Goal: Check status: Check status

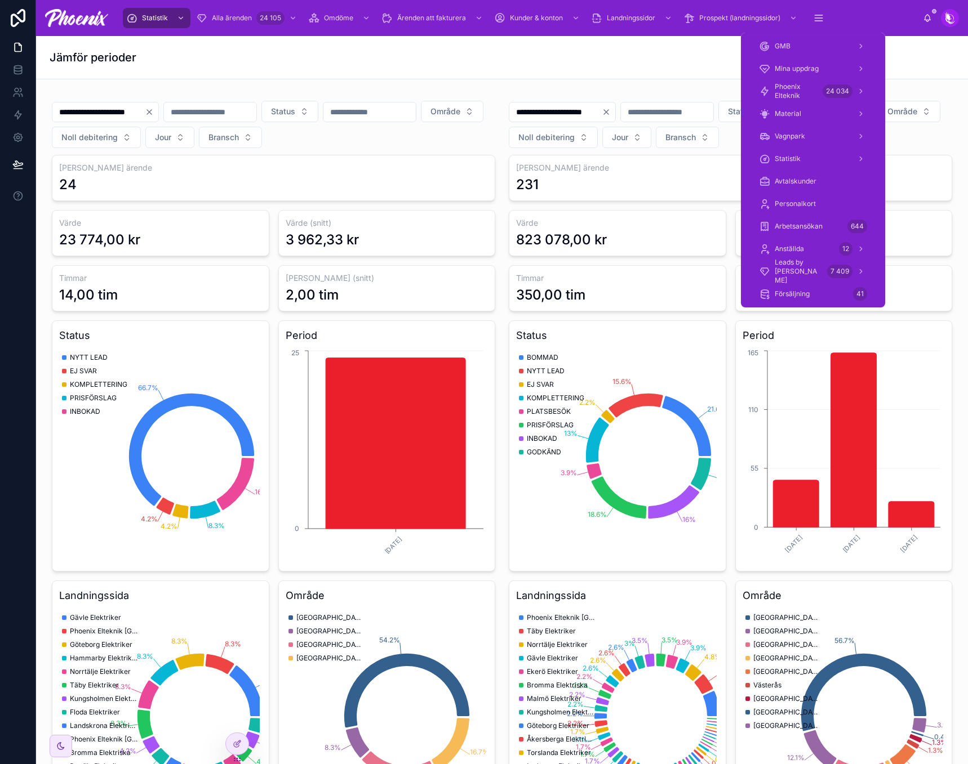
click at [811, 103] on div "Material" at bounding box center [812, 114] width 135 height 23
click at [814, 97] on span "Phoenix Elteknik" at bounding box center [795, 91] width 43 height 18
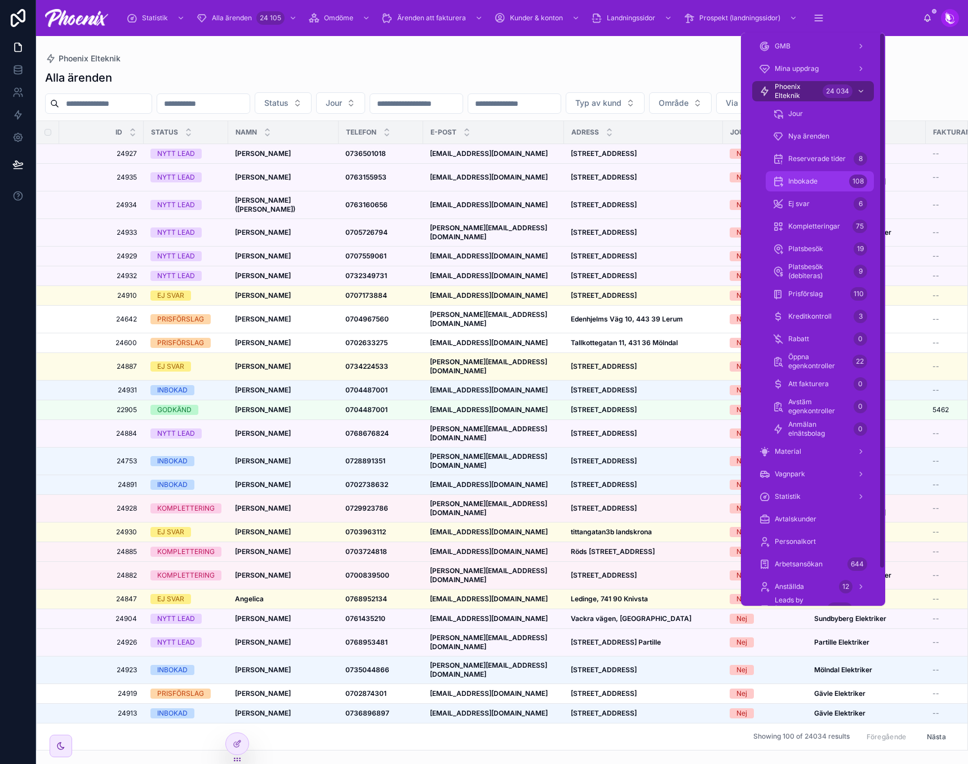
click at [832, 185] on div "Inbokade 108" at bounding box center [819, 181] width 95 height 18
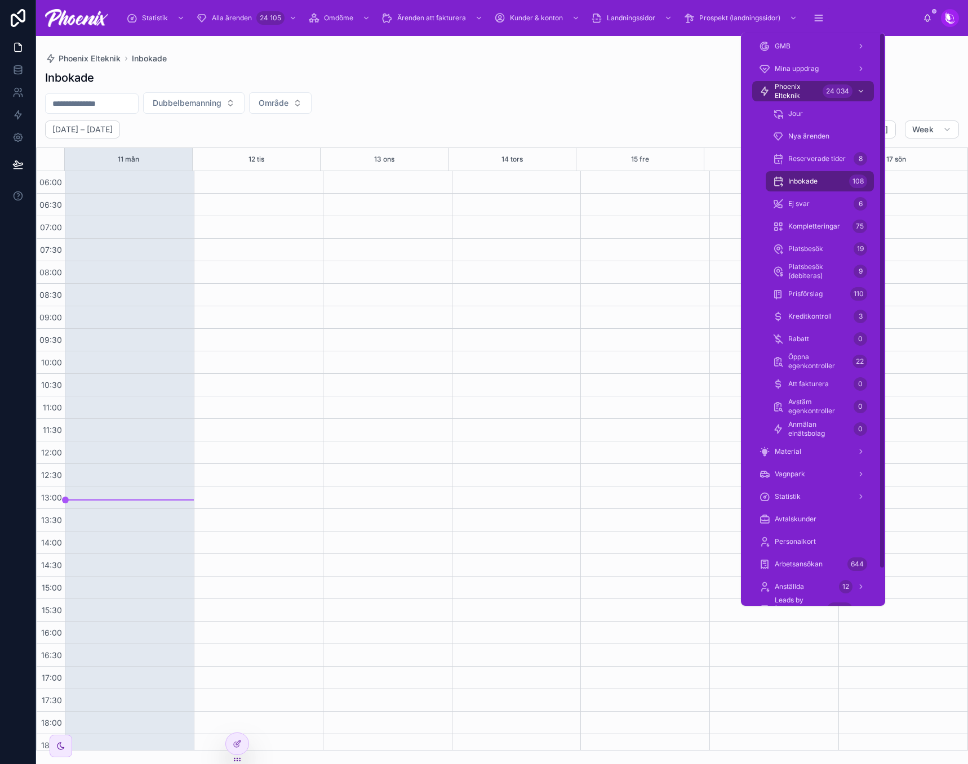
scroll to position [232, 0]
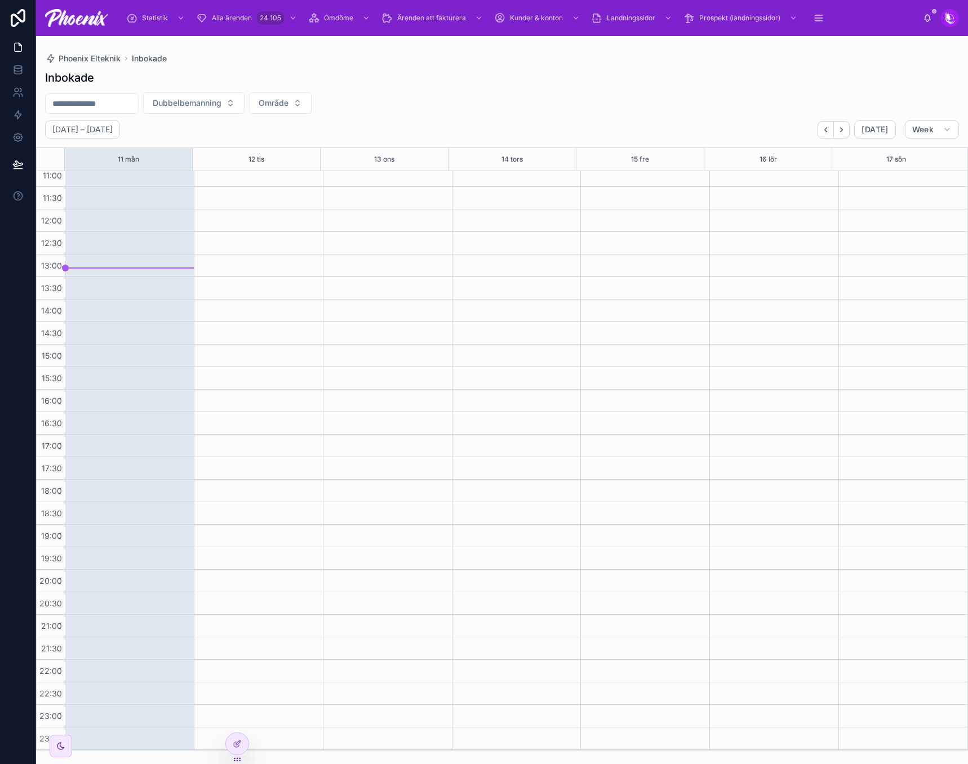
drag, startPoint x: 346, startPoint y: 113, endPoint x: 354, endPoint y: 111, distance: 7.5
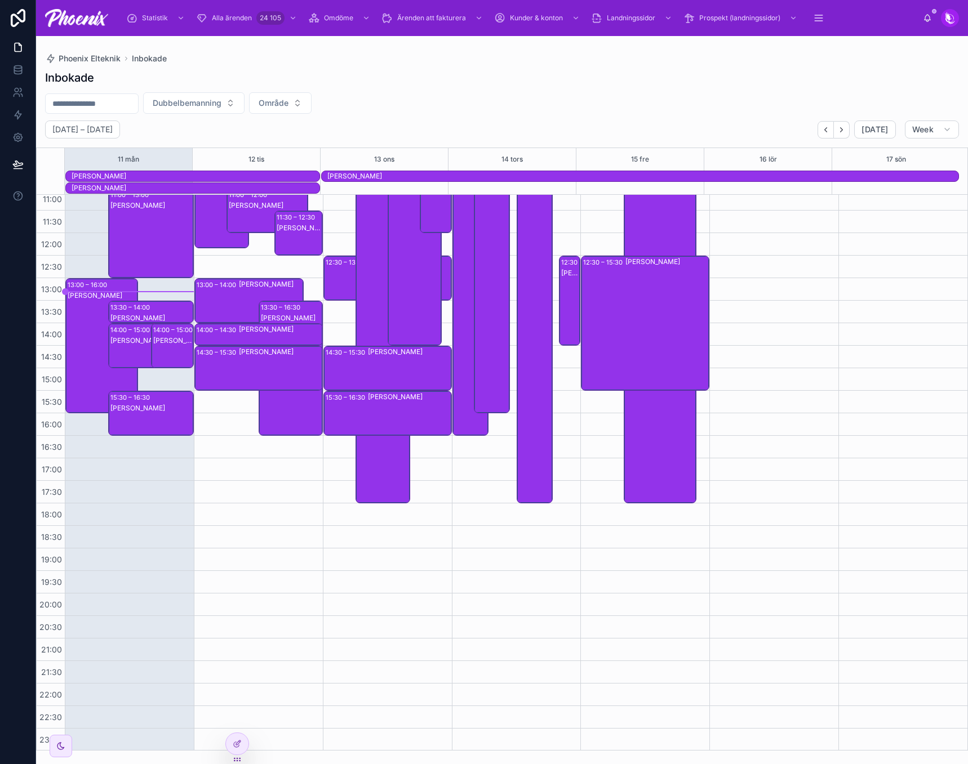
click at [567, 74] on div "Inbokade" at bounding box center [502, 78] width 914 height 16
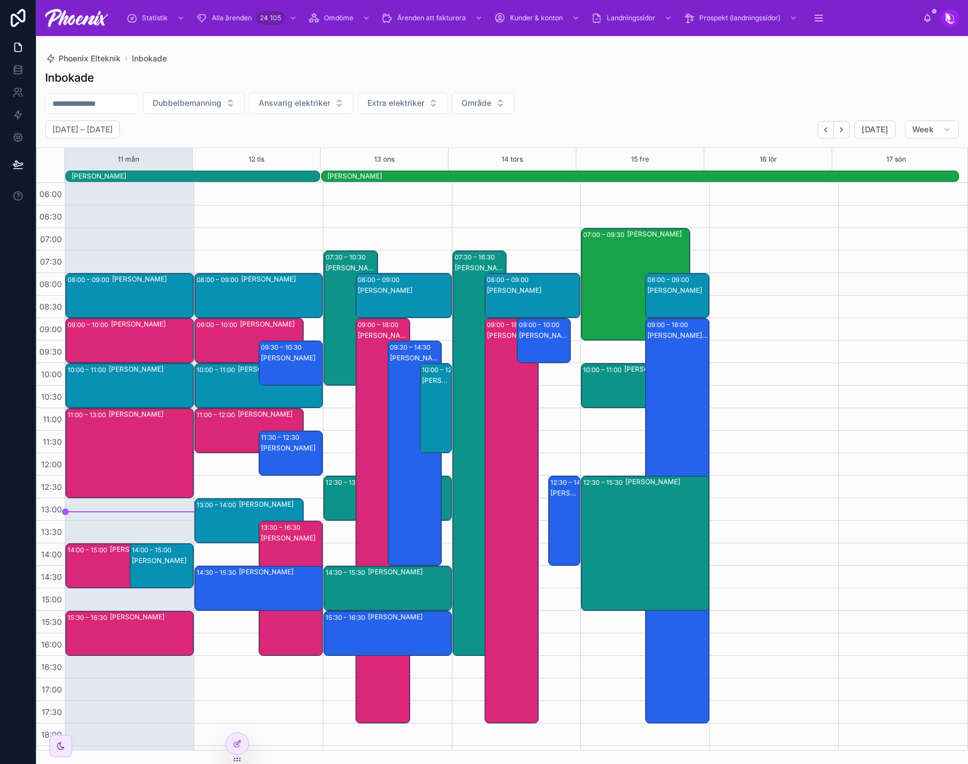
click at [170, 301] on div "[PERSON_NAME]" at bounding box center [152, 295] width 81 height 43
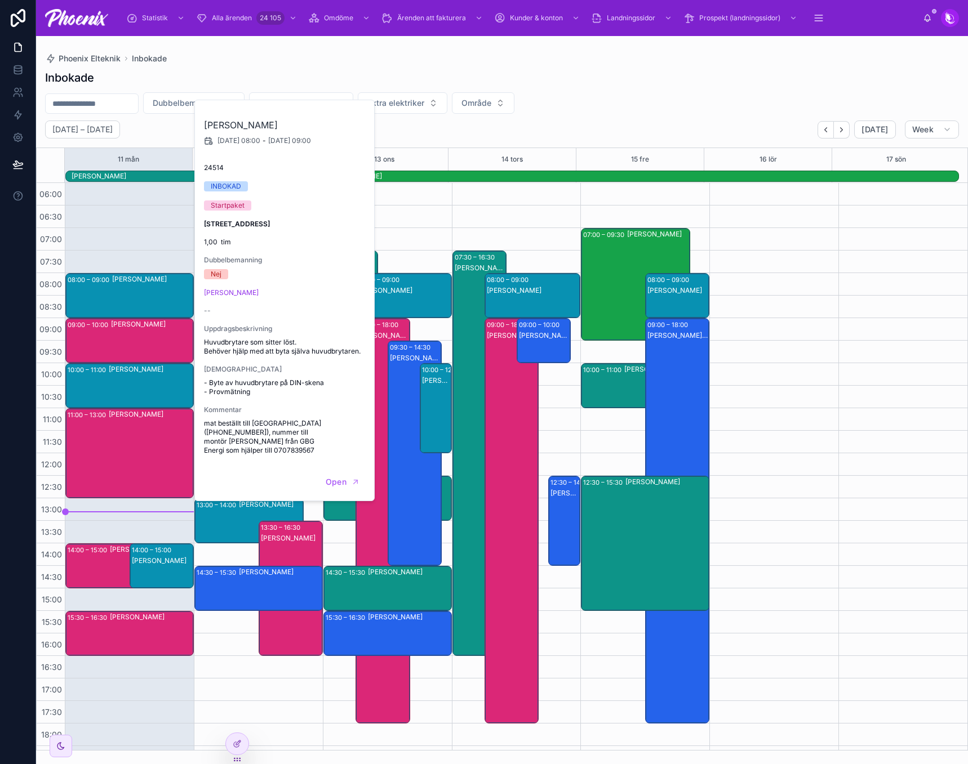
click at [158, 355] on div "[PERSON_NAME]" at bounding box center [152, 340] width 82 height 43
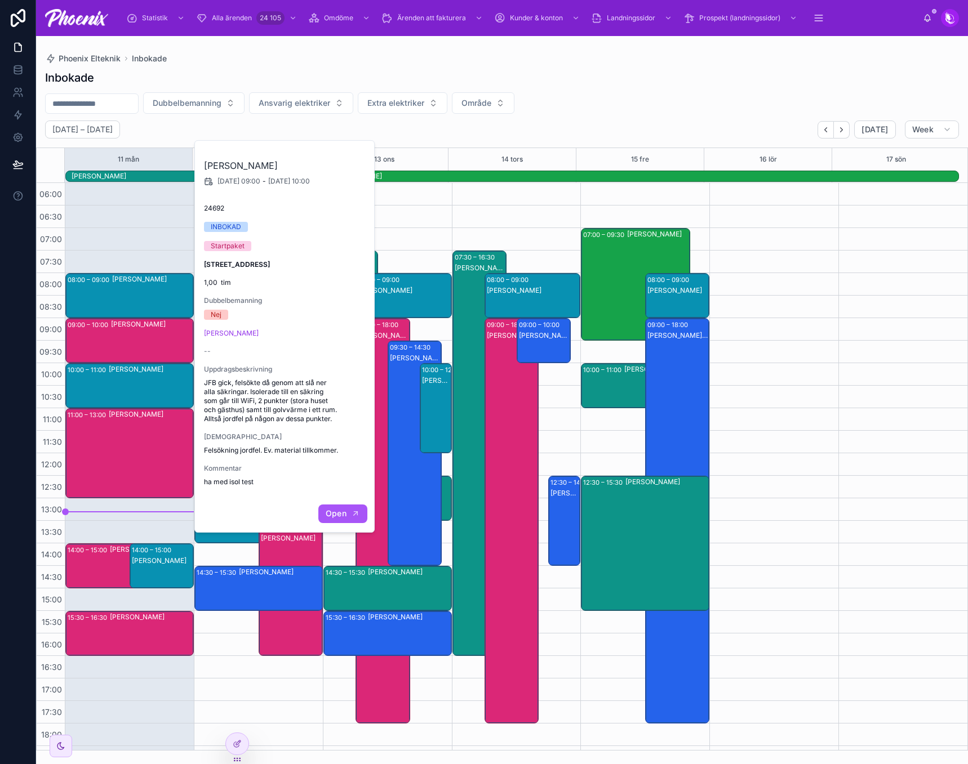
click at [345, 518] on span "Open" at bounding box center [336, 514] width 21 height 10
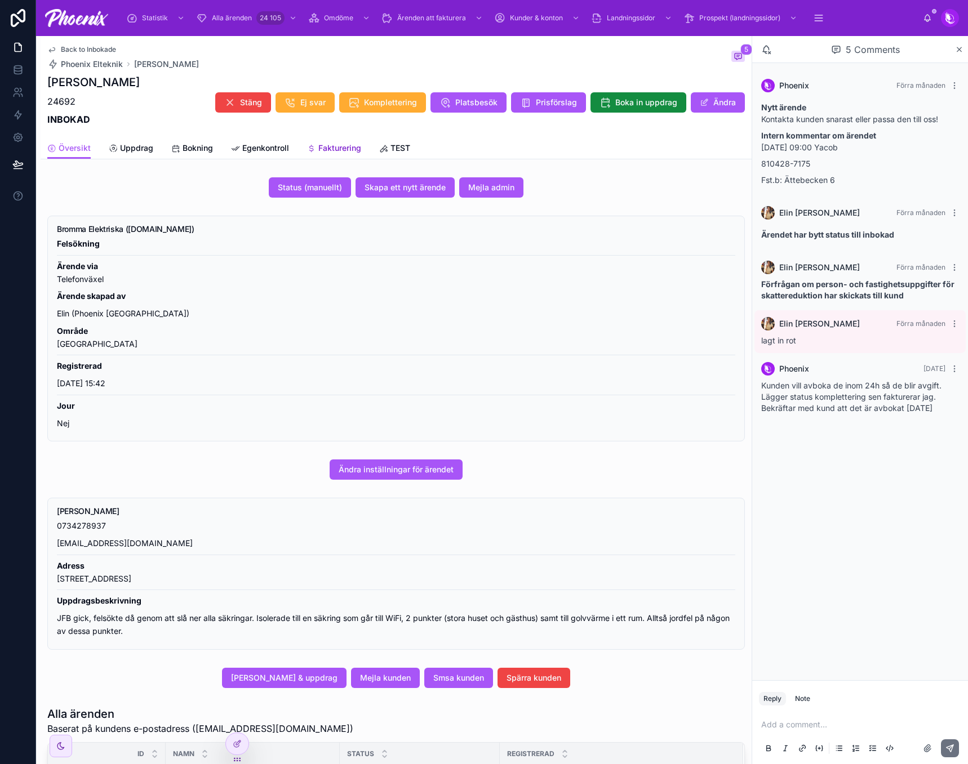
click at [346, 147] on span "Fakturering" at bounding box center [339, 147] width 43 height 11
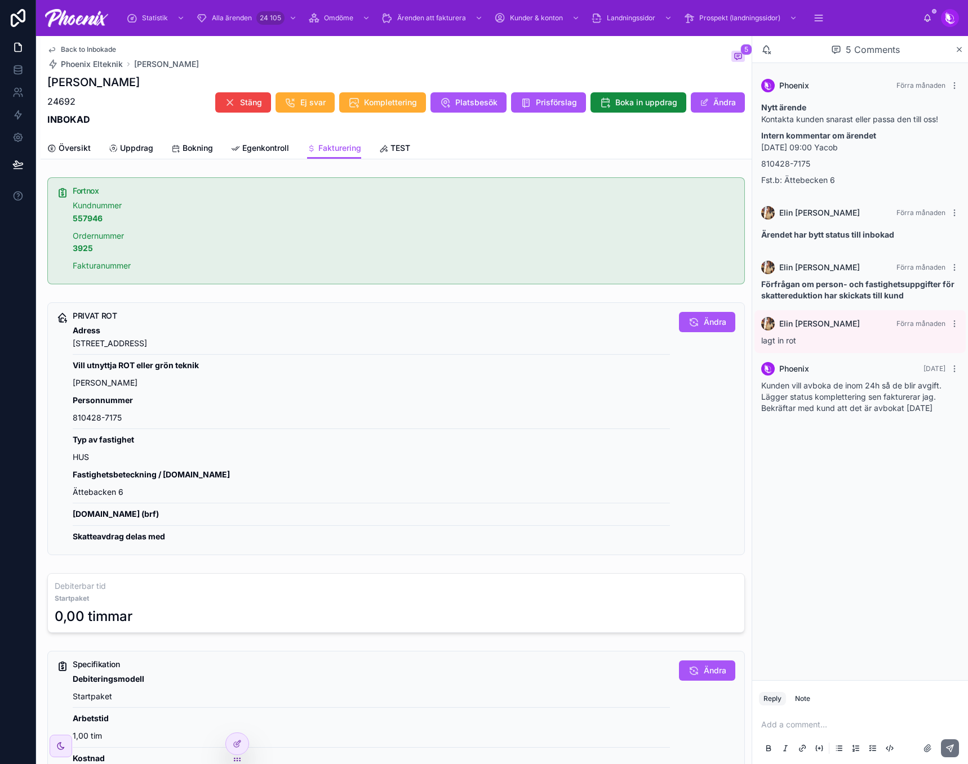
click at [85, 251] on strong "3925" at bounding box center [83, 248] width 20 height 10
drag, startPoint x: 85, startPoint y: 251, endPoint x: 572, endPoint y: 201, distance: 489.7
click at [91, 250] on strong "3925" at bounding box center [83, 248] width 20 height 10
copy strong "3925"
click at [75, 145] on span "Översikt" at bounding box center [75, 147] width 32 height 11
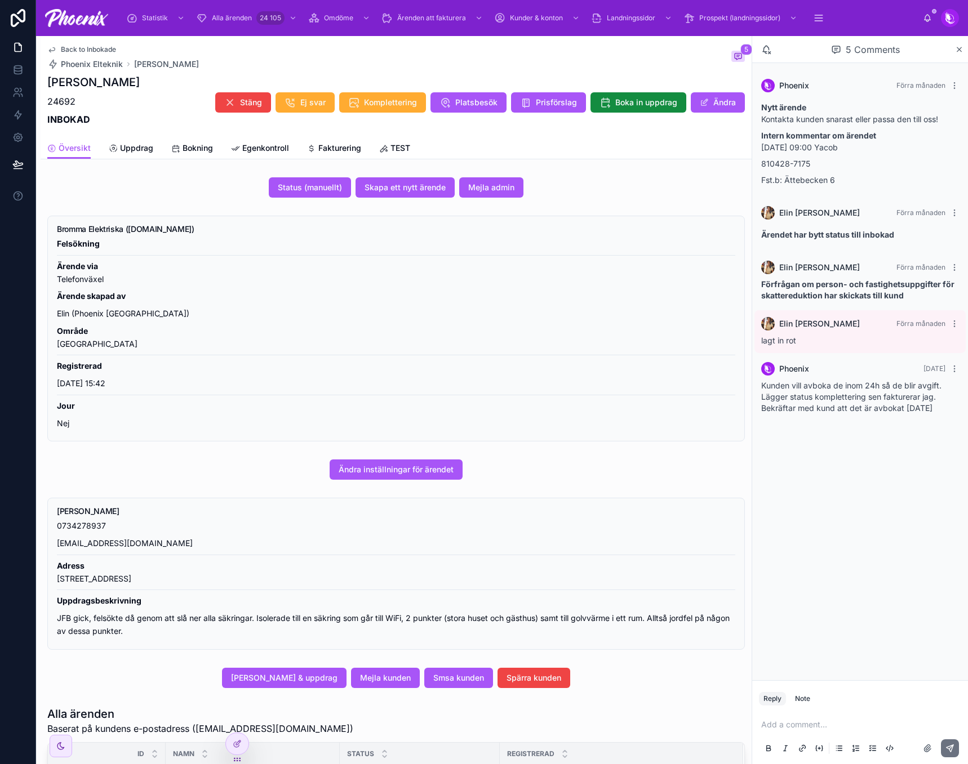
click at [93, 544] on p "[EMAIL_ADDRESS][DOMAIN_NAME]" at bounding box center [396, 543] width 678 height 13
drag, startPoint x: 93, startPoint y: 544, endPoint x: 660, endPoint y: 389, distance: 587.9
click at [98, 541] on p "[EMAIL_ADDRESS][DOMAIN_NAME]" at bounding box center [396, 543] width 678 height 13
copy p "[EMAIL_ADDRESS][DOMAIN_NAME]"
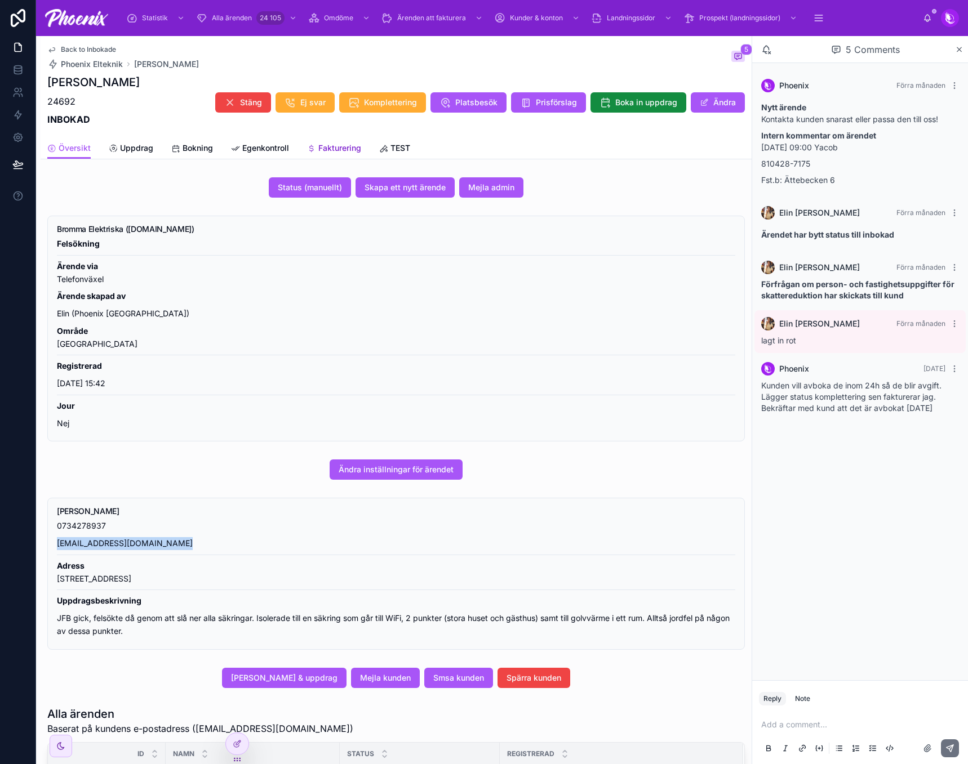
click at [336, 153] on link "Fakturering" at bounding box center [334, 149] width 54 height 23
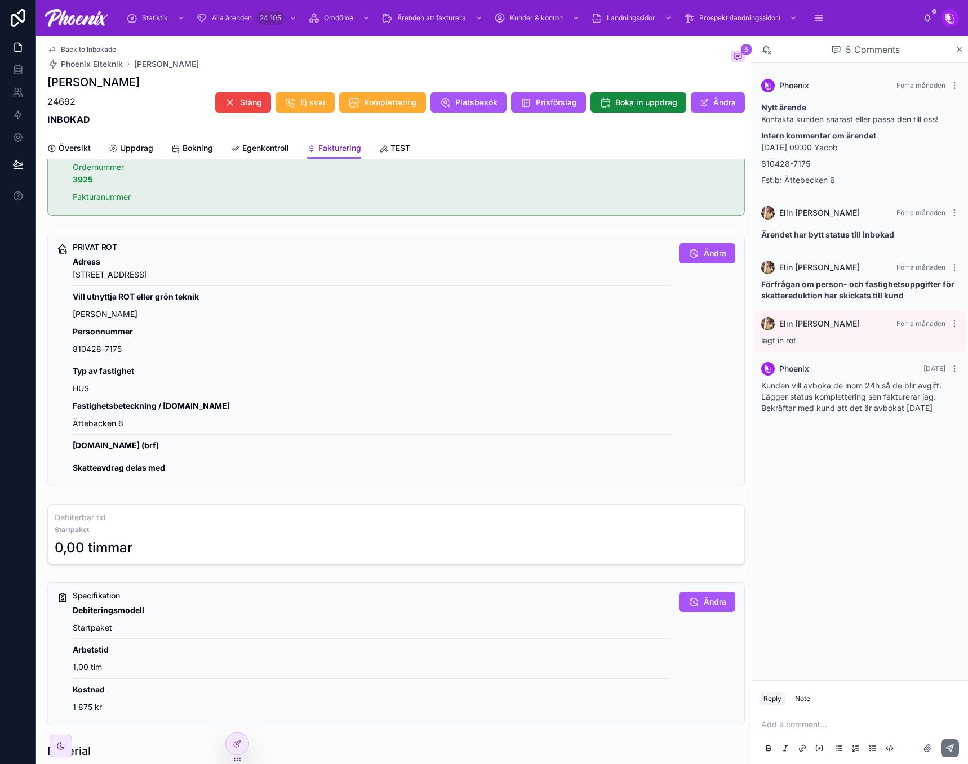
scroll to position [451, 0]
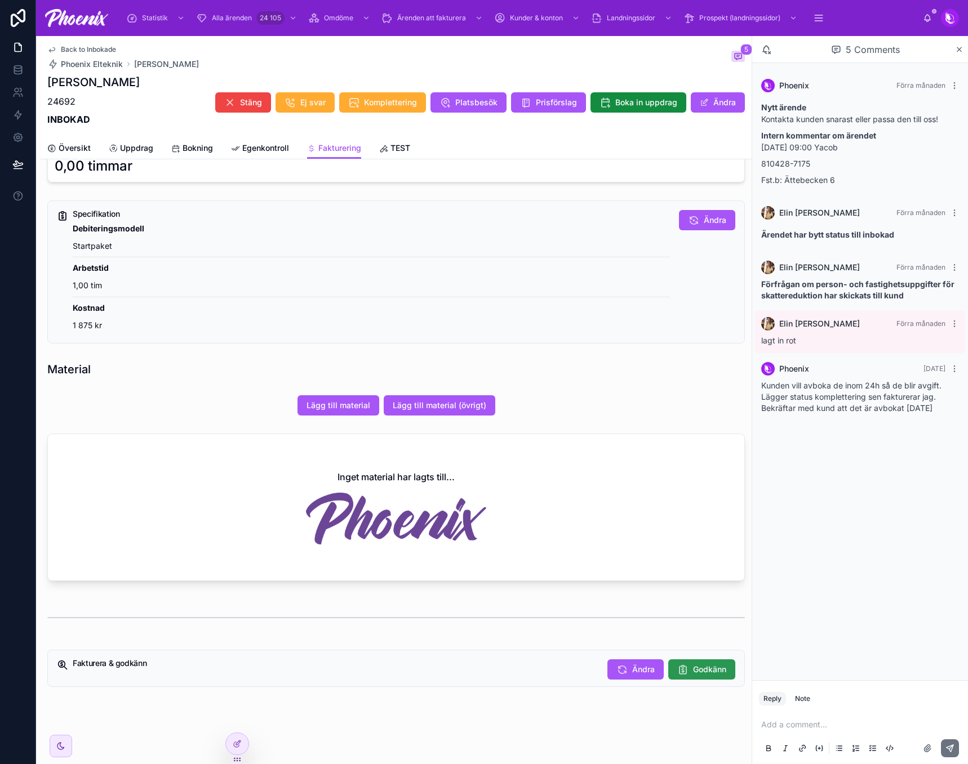
click at [700, 672] on span "Godkänn" at bounding box center [709, 669] width 33 height 11
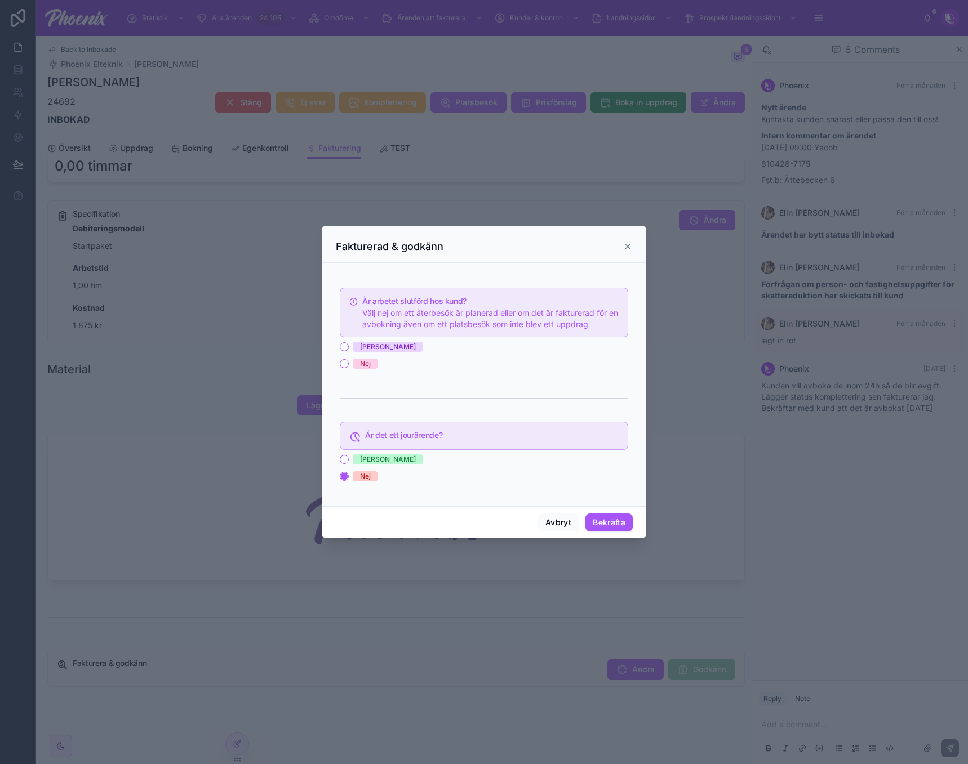
drag, startPoint x: 349, startPoint y: 361, endPoint x: 473, endPoint y: 406, distance: 131.8
click at [350, 362] on div "Nej" at bounding box center [484, 364] width 288 height 10
click at [344, 363] on button "Nej" at bounding box center [344, 363] width 9 height 9
click at [562, 520] on button "Avbryt" at bounding box center [558, 523] width 41 height 18
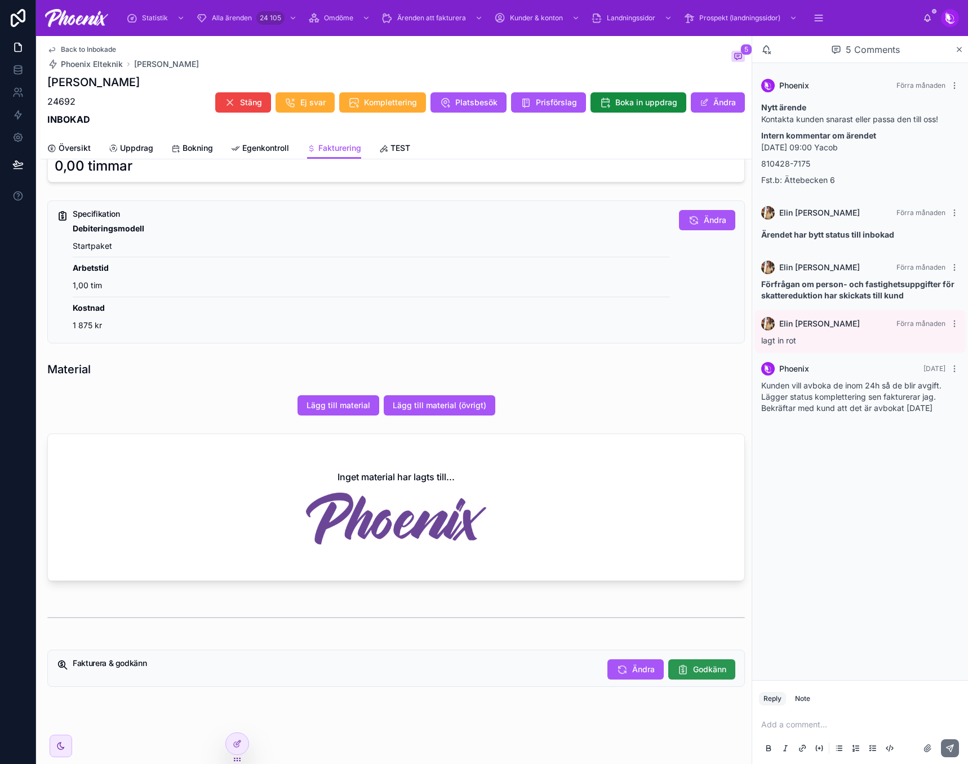
click at [695, 667] on span "Godkänn" at bounding box center [709, 669] width 33 height 11
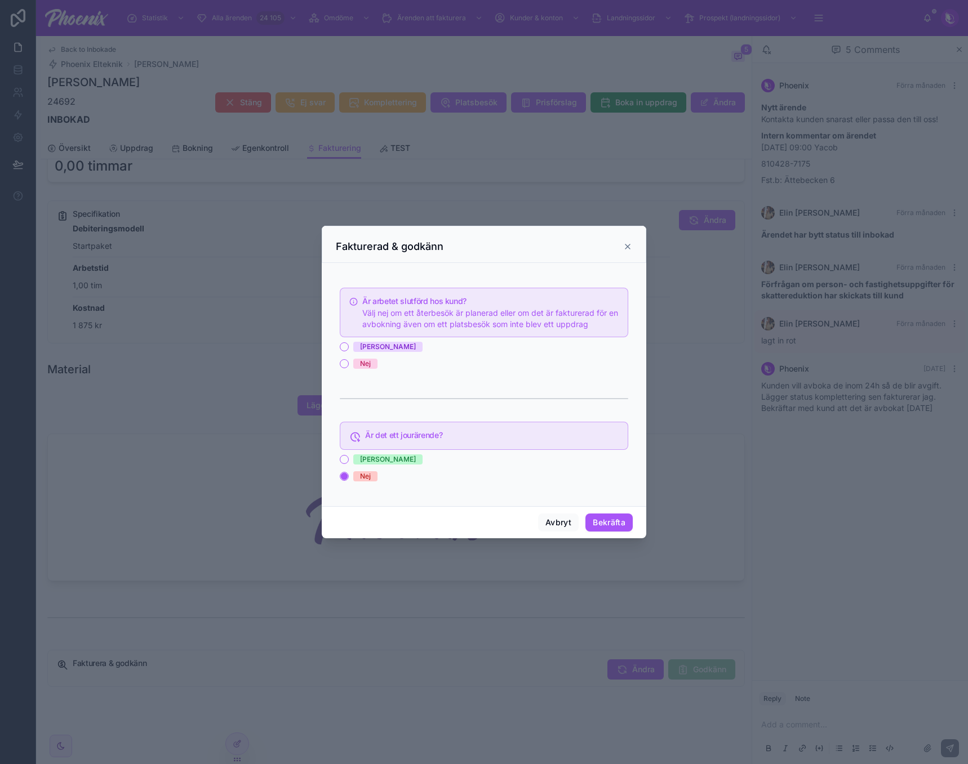
click at [358, 366] on span "Nej" at bounding box center [365, 364] width 24 height 10
click at [349, 366] on button "Nej" at bounding box center [344, 363] width 9 height 9
click at [590, 522] on button "Bekräfta" at bounding box center [608, 523] width 47 height 18
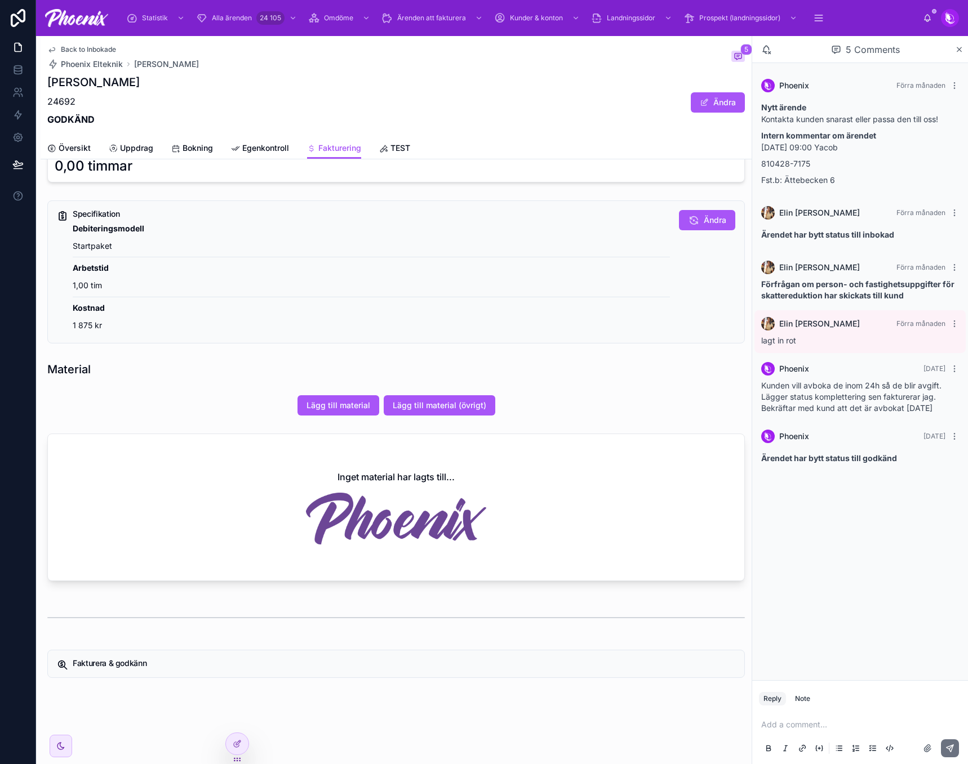
drag, startPoint x: 104, startPoint y: 48, endPoint x: 873, endPoint y: 22, distance: 769.8
click at [104, 48] on span "Back to Inbokade" at bounding box center [88, 49] width 55 height 9
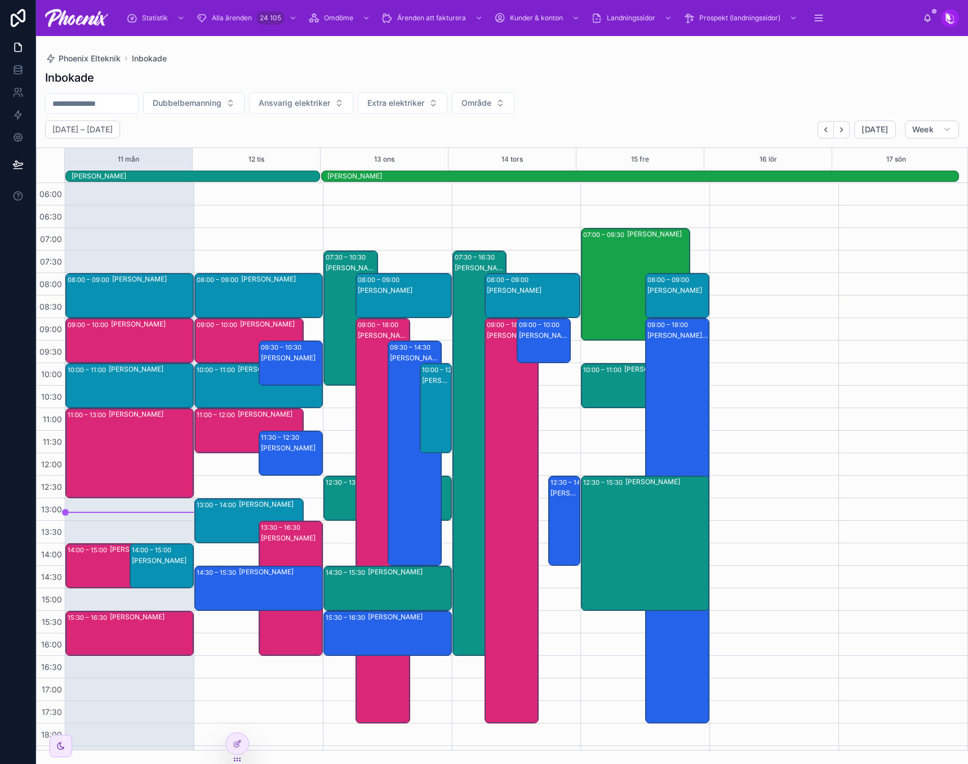
scroll to position [244, 0]
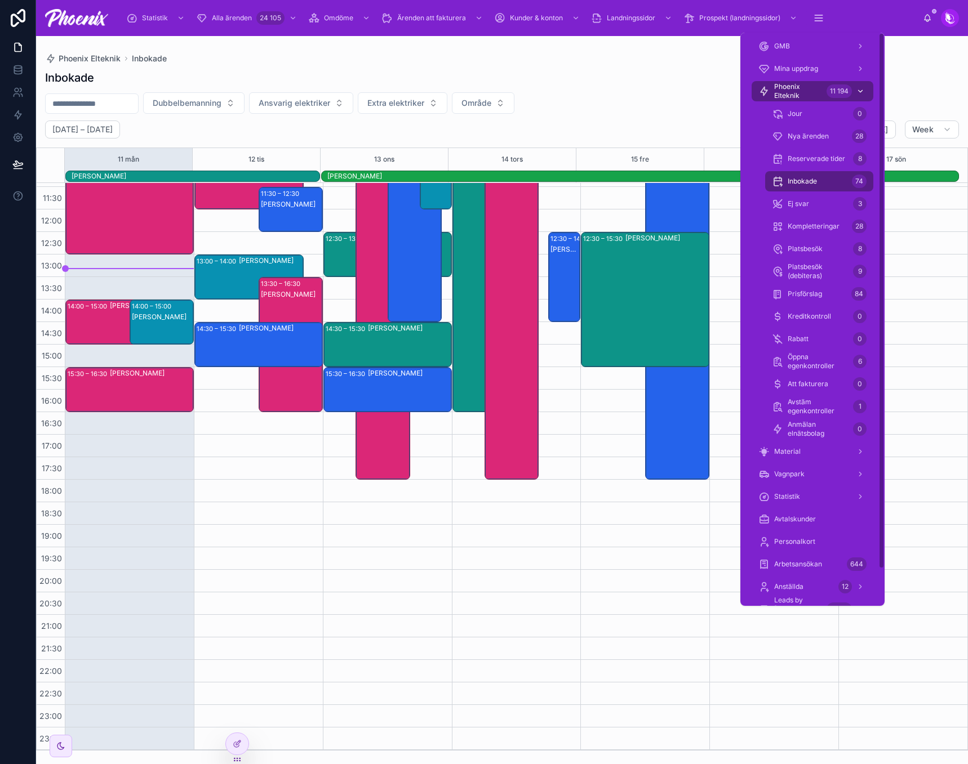
click at [817, 91] on span "Phoenix Elteknik" at bounding box center [798, 91] width 48 height 18
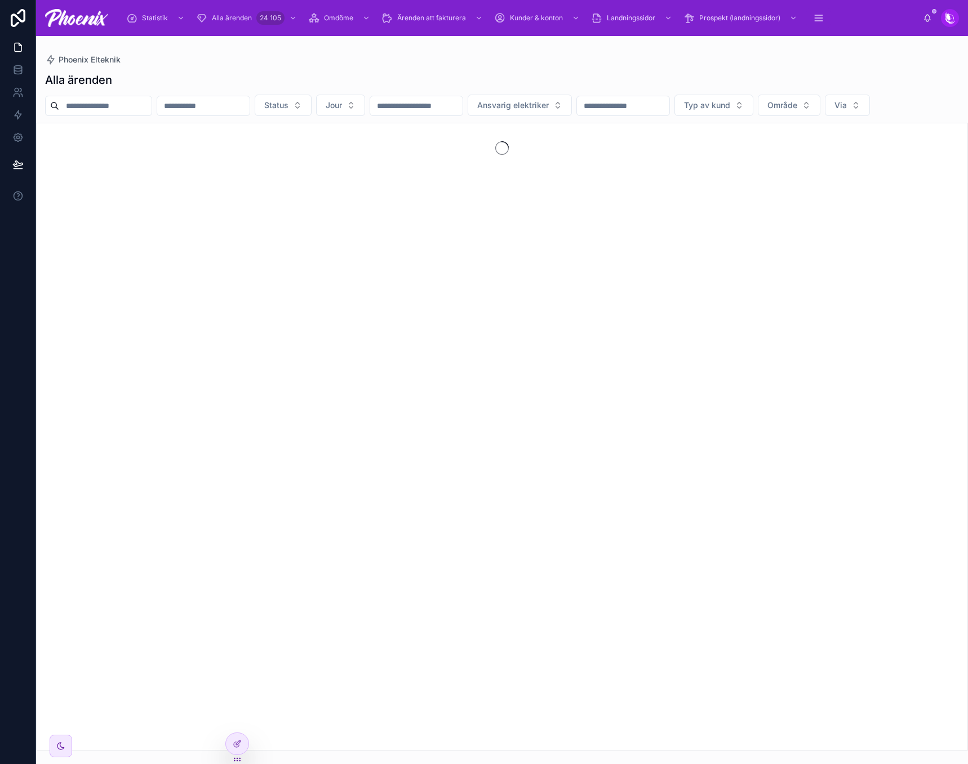
click at [135, 105] on input "text" at bounding box center [105, 106] width 92 height 16
paste input "*****"
type input "*****"
drag, startPoint x: 345, startPoint y: 83, endPoint x: 363, endPoint y: 84, distance: 18.1
click at [349, 83] on div "Alla ärenden" at bounding box center [502, 80] width 914 height 16
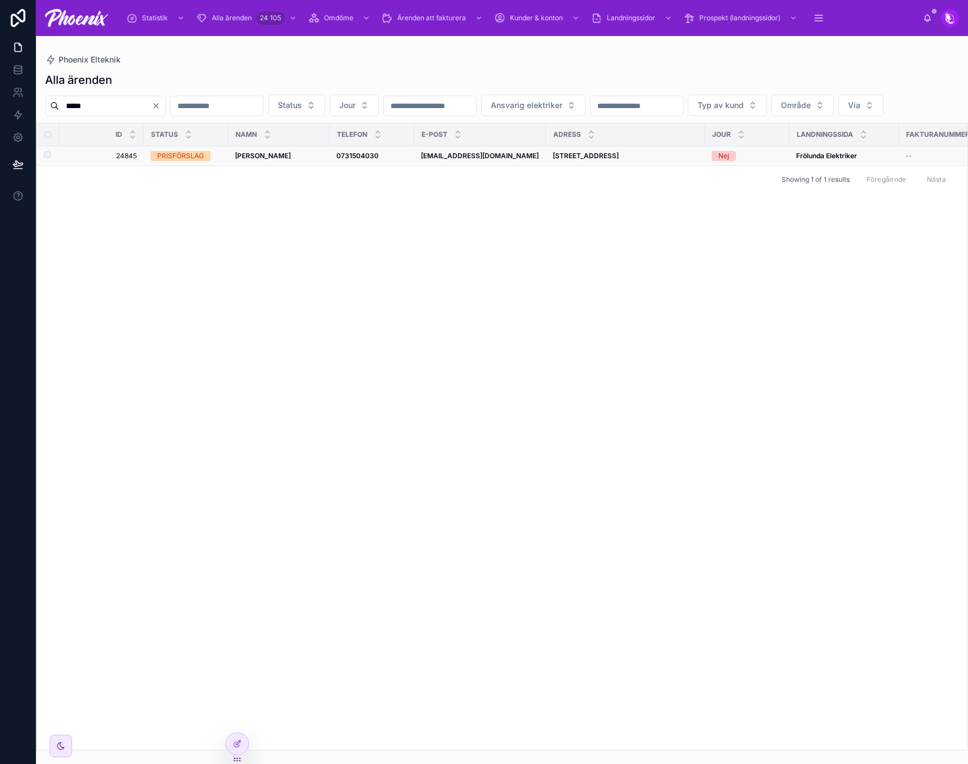
click at [265, 166] on td "[PERSON_NAME] [PERSON_NAME]" at bounding box center [278, 156] width 101 height 20
click at [265, 160] on strong "[PERSON_NAME]" at bounding box center [263, 156] width 56 height 8
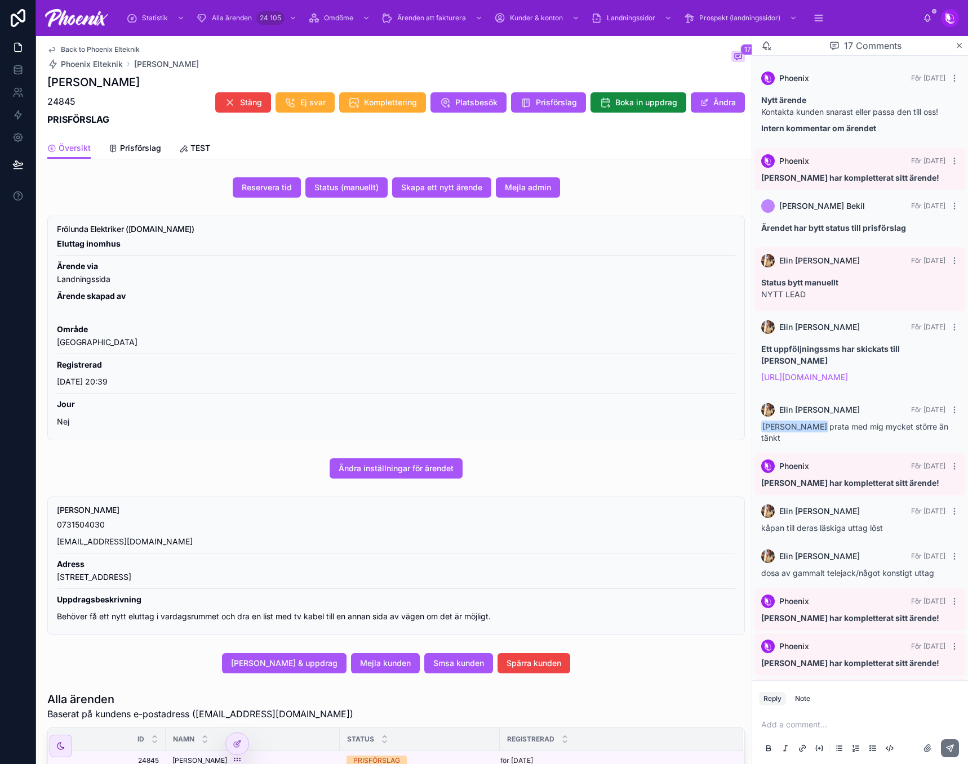
scroll to position [518, 0]
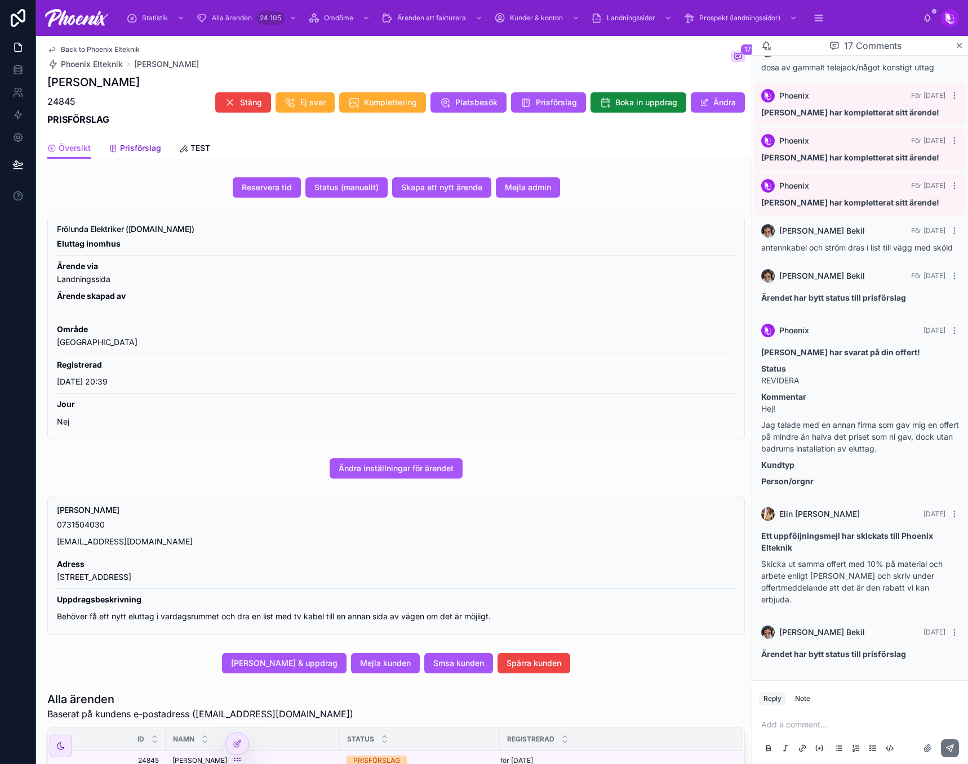
click at [139, 151] on span "Prisförslag" at bounding box center [140, 147] width 41 height 11
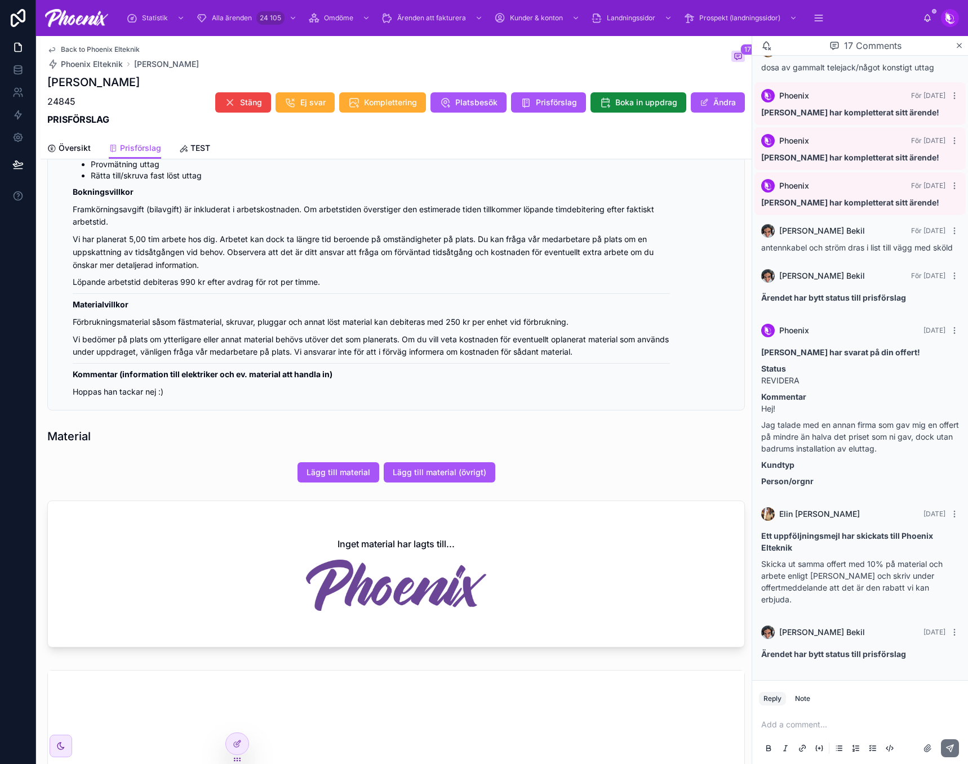
scroll to position [676, 0]
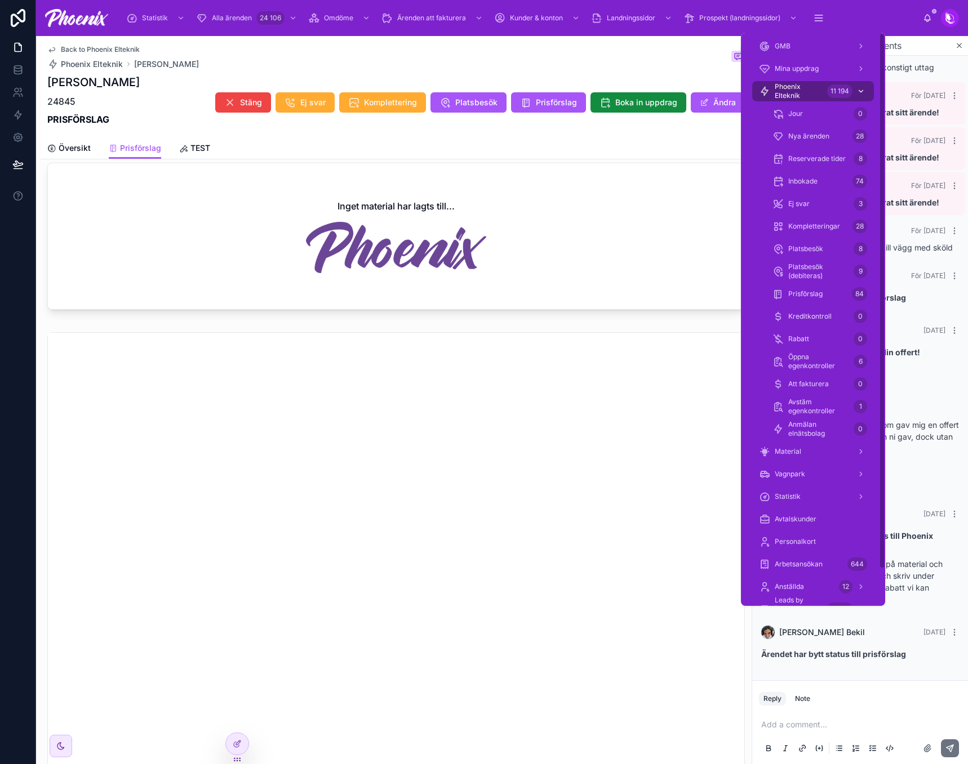
click at [825, 93] on div "Phoenix Elteknik 11 194" at bounding box center [813, 91] width 108 height 18
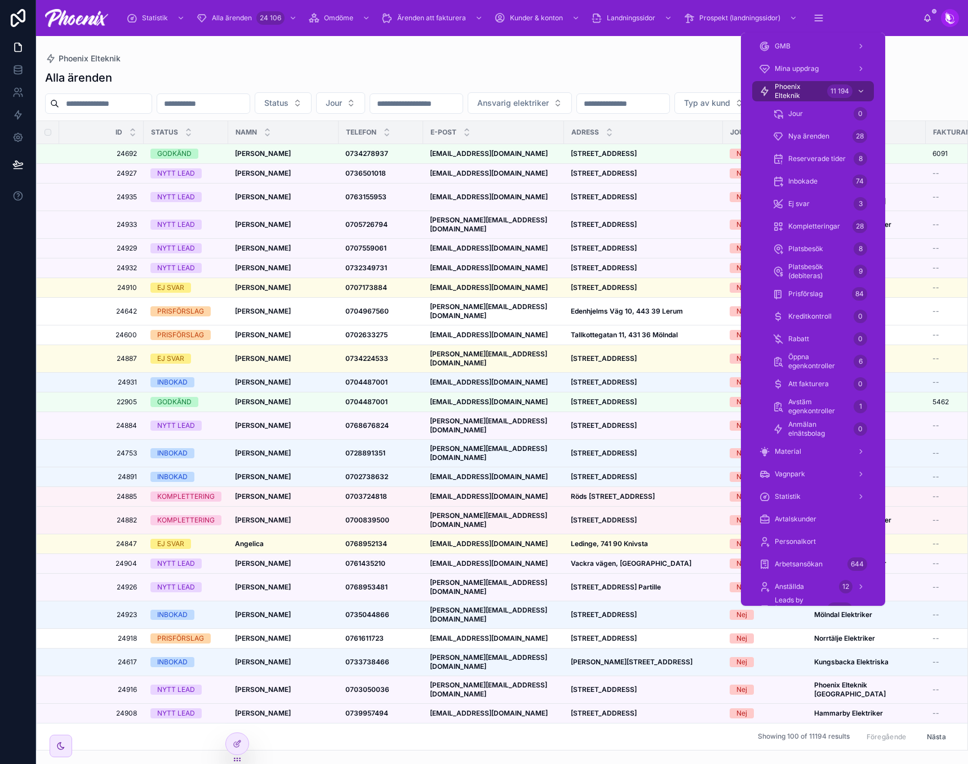
click at [141, 90] on div "Alla ärenden Status Jour Ansvarig elektriker Typ av kund Område Via Id Status N…" at bounding box center [502, 407] width 932 height 688
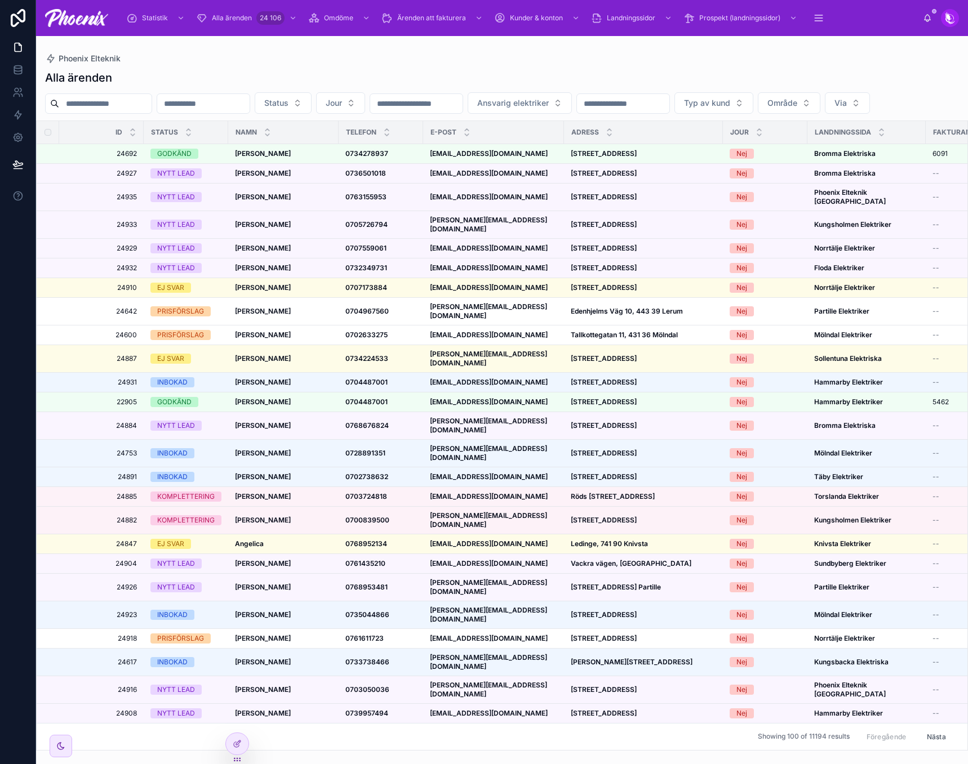
click at [141, 103] on input "text" at bounding box center [105, 104] width 92 height 16
paste input "**********"
click at [240, 78] on div "Alla ärenden" at bounding box center [502, 78] width 914 height 16
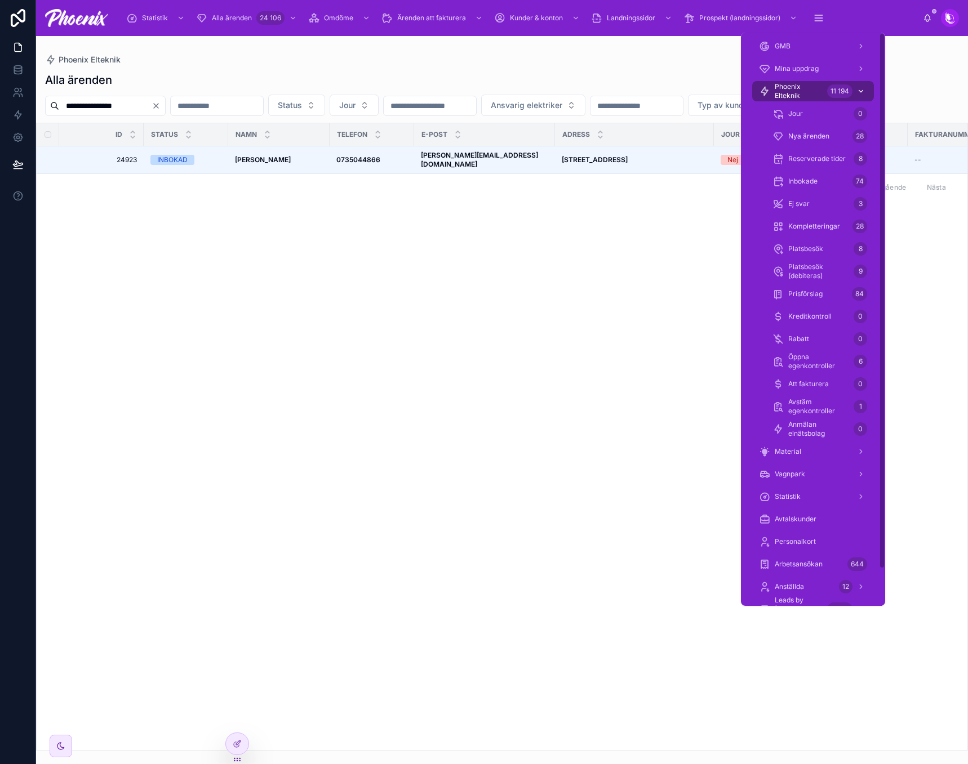
click at [814, 88] on span "Phoenix Elteknik" at bounding box center [798, 91] width 48 height 18
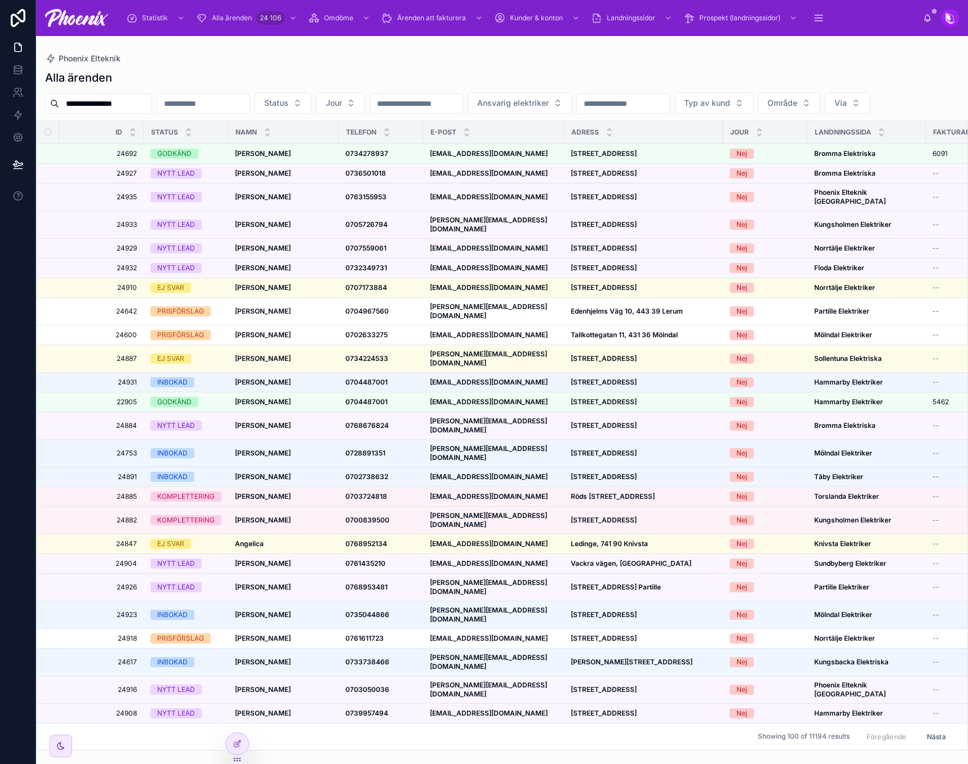
click at [115, 95] on div "**********" at bounding box center [98, 103] width 107 height 20
click at [114, 114] on div "**********" at bounding box center [502, 102] width 932 height 21
click at [122, 96] on input "**********" at bounding box center [105, 104] width 92 height 16
paste input "****"
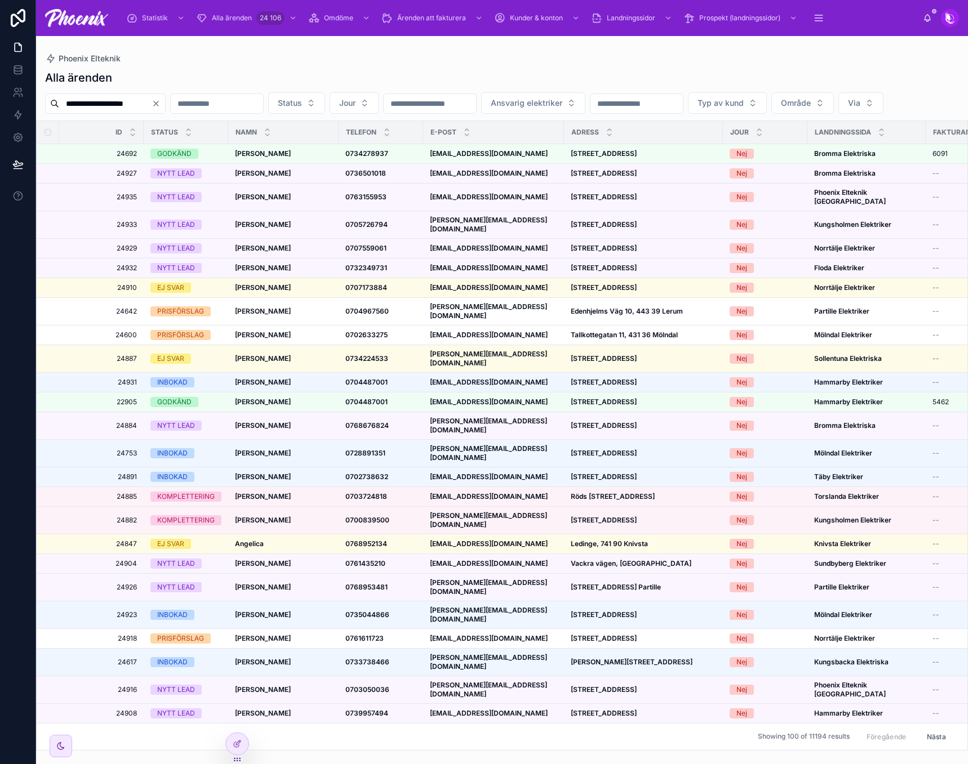
paste input "text"
type input "**********"
click at [219, 82] on div "Alla ärenden" at bounding box center [502, 78] width 914 height 16
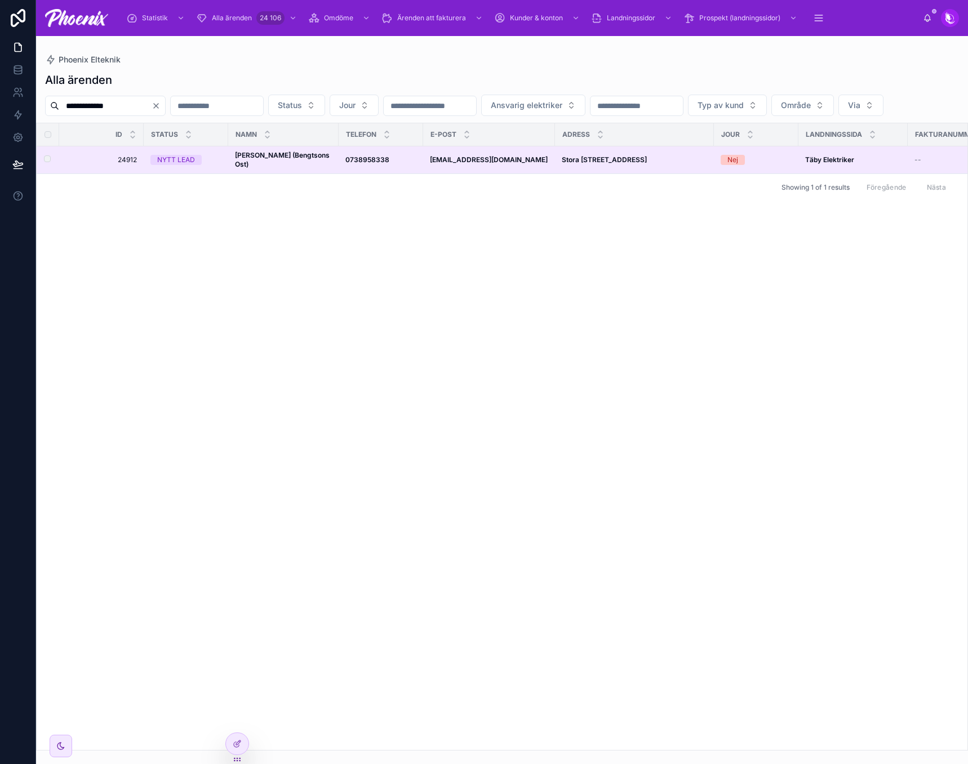
click at [183, 165] on div "NYTT LEAD" at bounding box center [176, 160] width 38 height 10
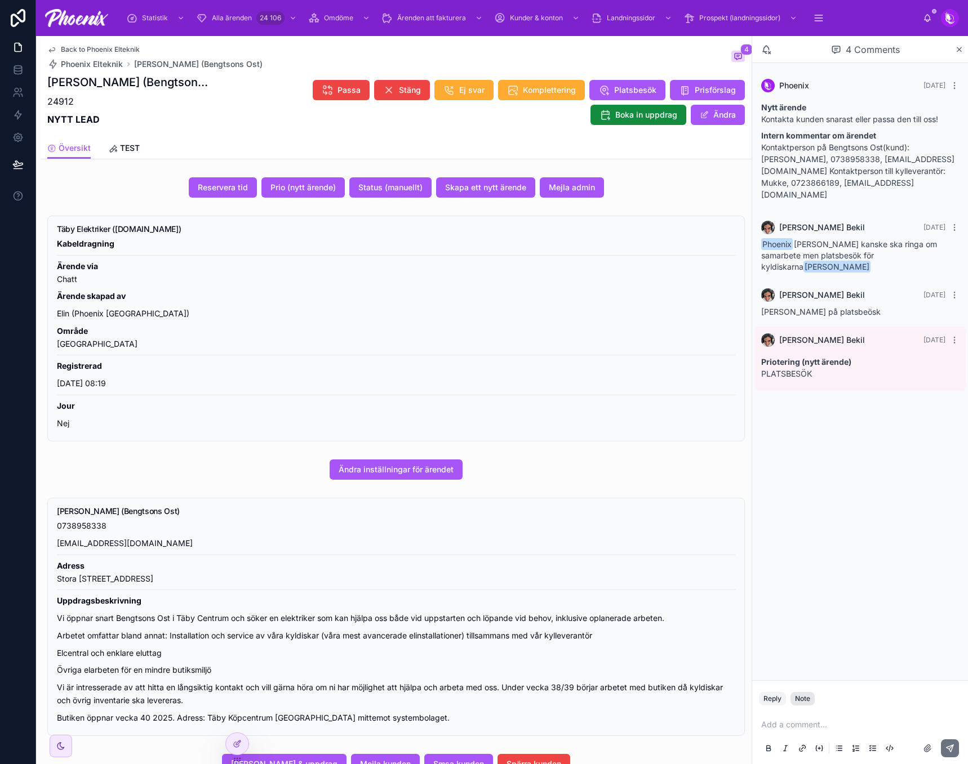
click at [809, 698] on div "Note" at bounding box center [802, 698] width 15 height 9
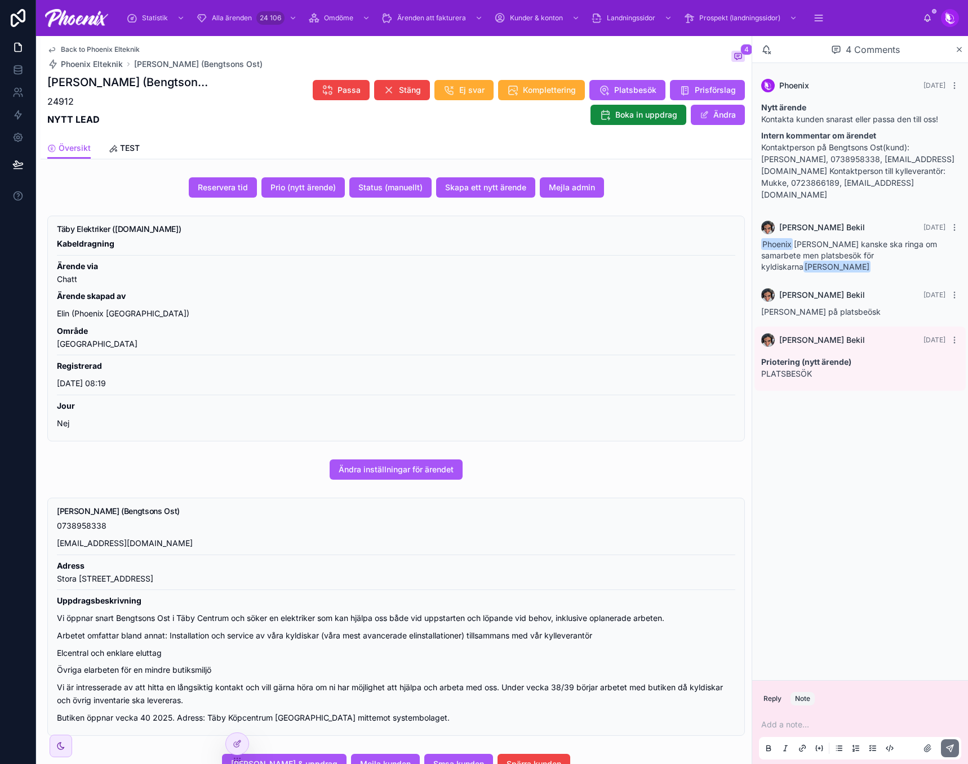
click at [802, 725] on p at bounding box center [862, 724] width 202 height 11
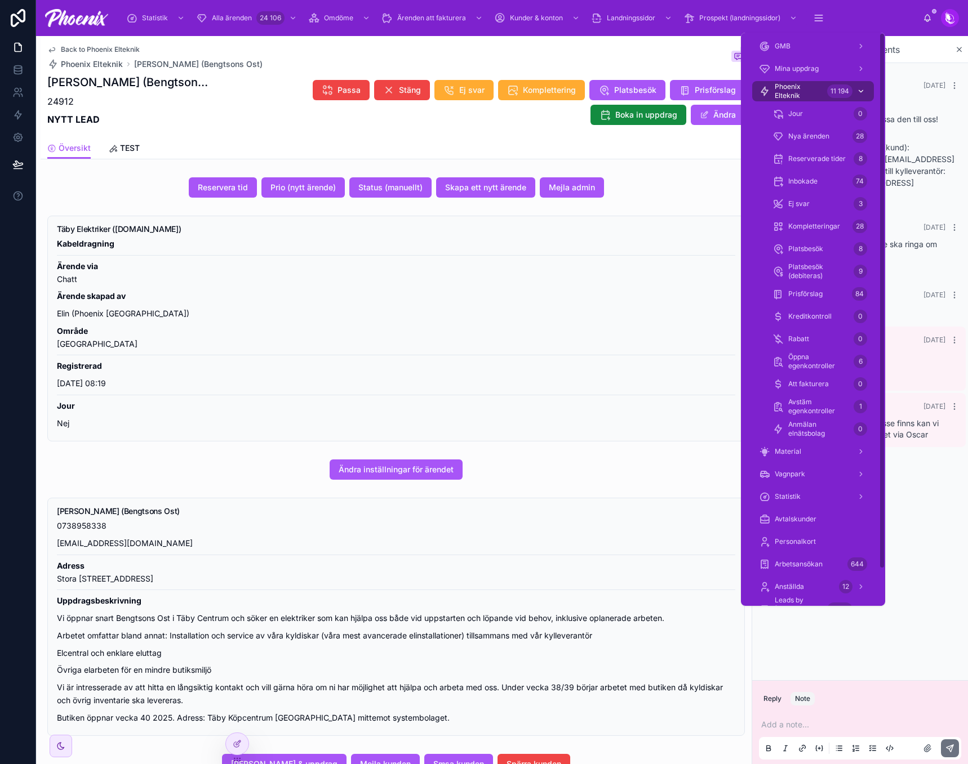
drag, startPoint x: 810, startPoint y: 90, endPoint x: 767, endPoint y: 92, distance: 42.8
click at [810, 90] on span "Phoenix Elteknik" at bounding box center [798, 91] width 48 height 18
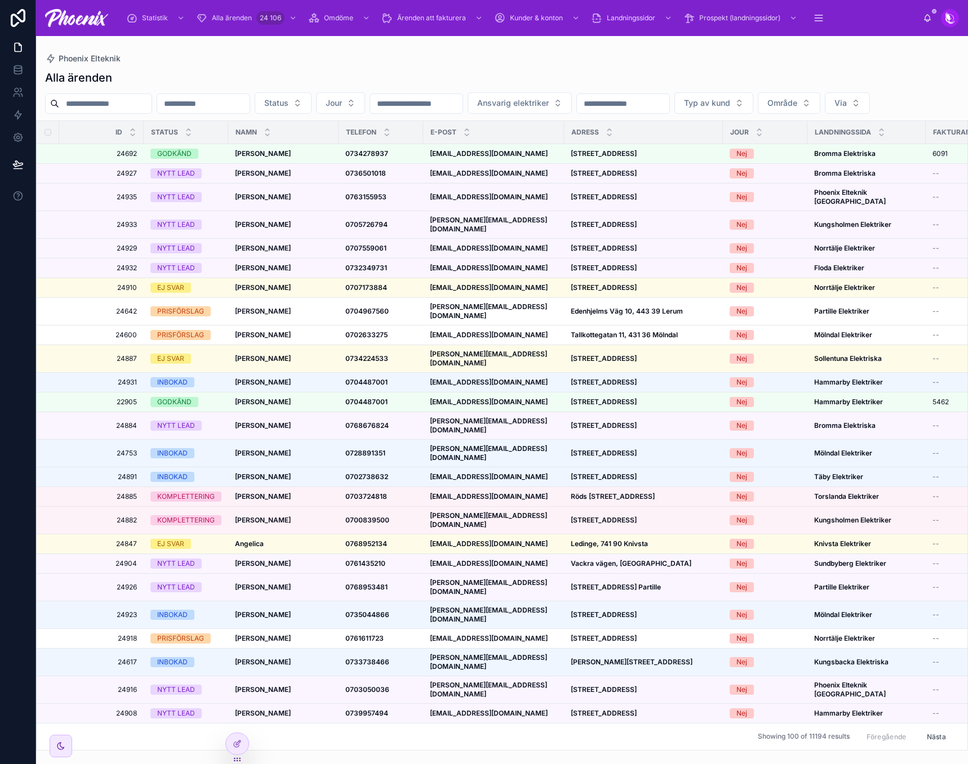
drag, startPoint x: 141, startPoint y: 102, endPoint x: 158, endPoint y: 99, distance: 17.2
click at [142, 101] on input "text" at bounding box center [105, 104] width 92 height 16
paste input "*****"
type input "*****"
click at [303, 86] on div "Alla ärenden ***** Status Jour Ansvarig elektriker Typ av kund Område Via Id St…" at bounding box center [502, 407] width 932 height 688
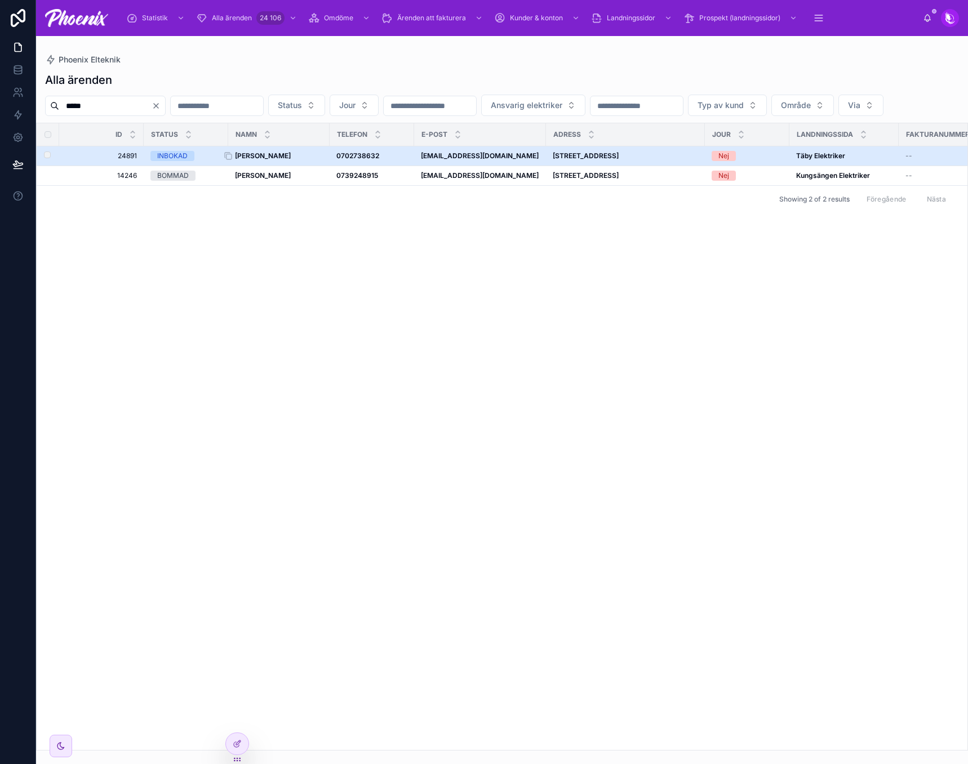
click at [270, 160] on strong "[PERSON_NAME]" at bounding box center [263, 156] width 56 height 8
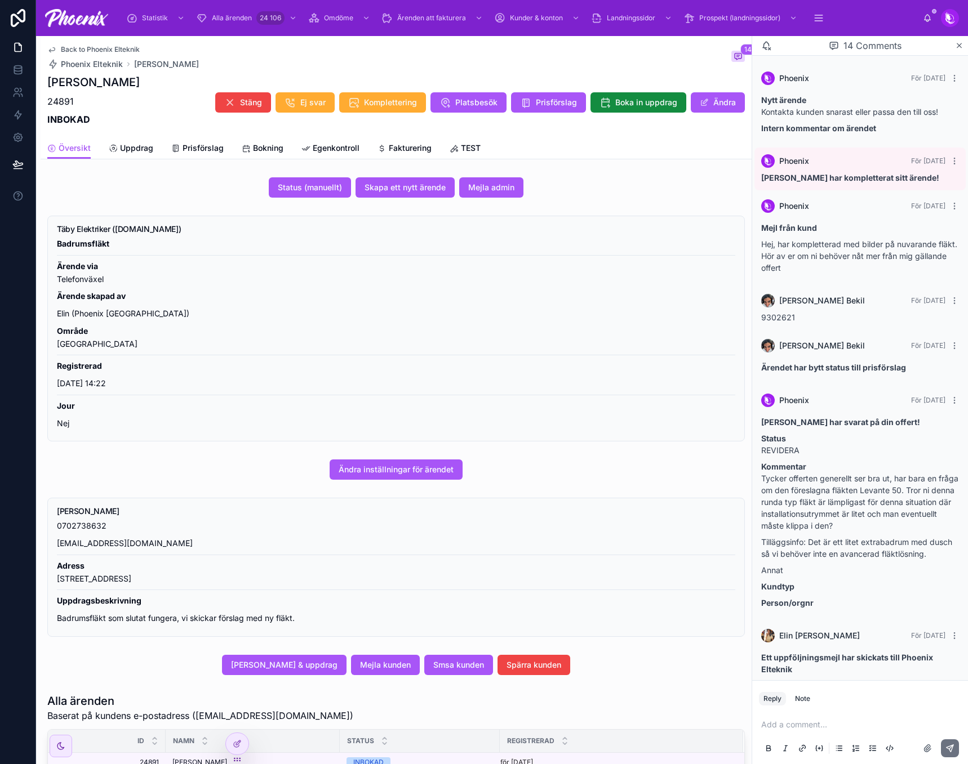
scroll to position [763, 0]
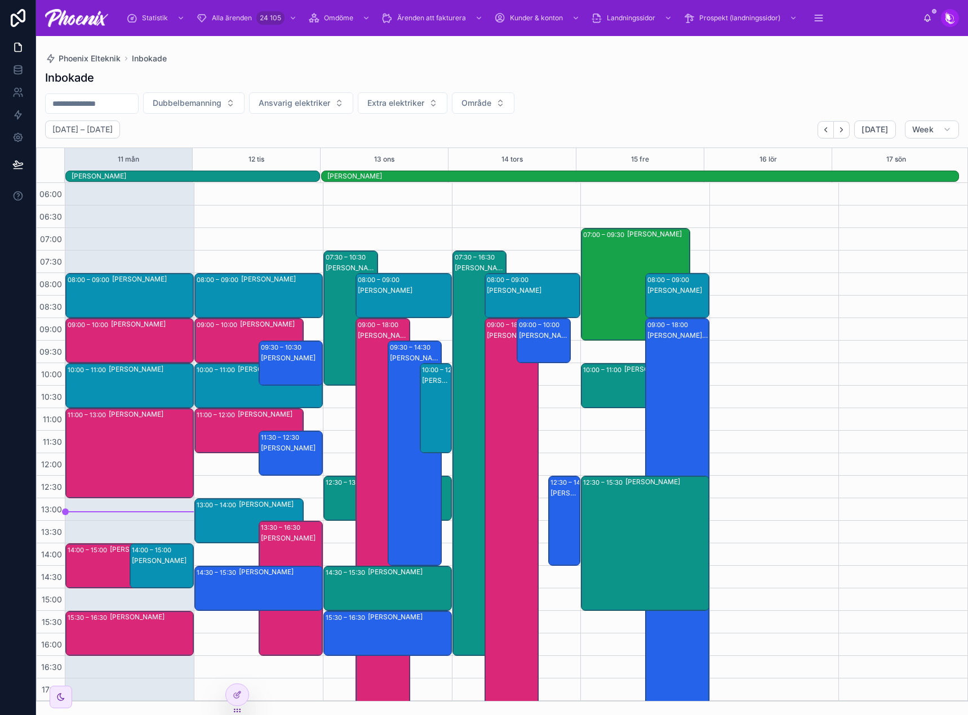
scroll to position [270, 0]
